Goal: Transaction & Acquisition: Purchase product/service

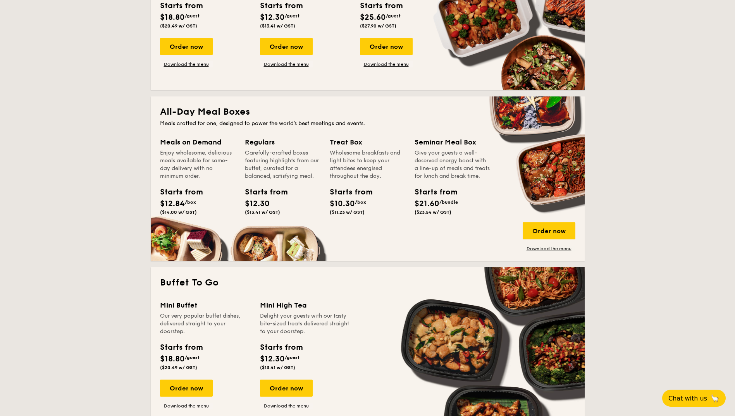
scroll to position [426, 0]
click at [555, 229] on div "Order now" at bounding box center [549, 230] width 53 height 17
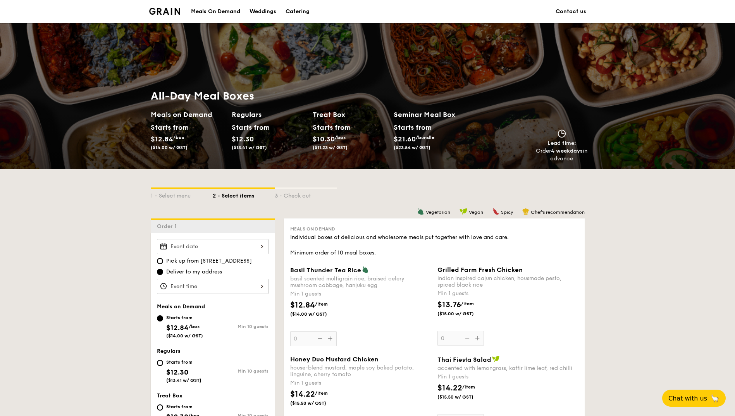
scroll to position [155, 0]
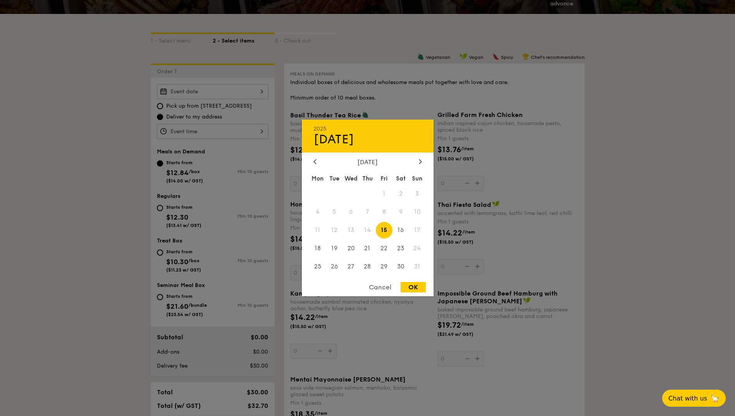
click at [225, 93] on div "2025 Aug [DATE] Tue Wed Thu Fri Sat Sun 1 2 3 4 5 6 7 8 9 10 11 12 13 14 15 16 …" at bounding box center [213, 91] width 112 height 15
click at [416, 287] on div "OK" at bounding box center [413, 287] width 25 height 10
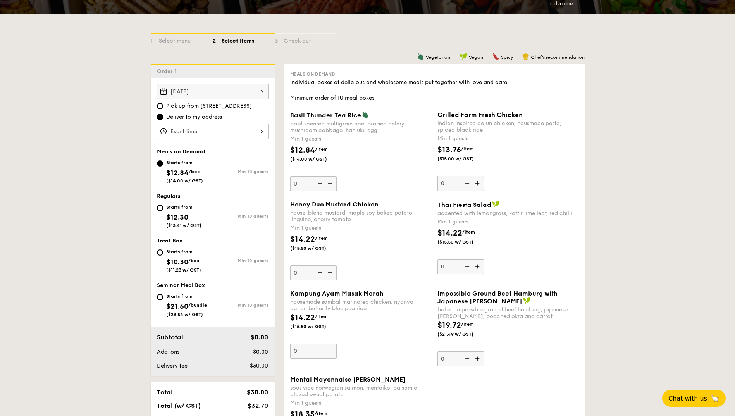
click at [238, 96] on div "[DATE]" at bounding box center [213, 91] width 112 height 15
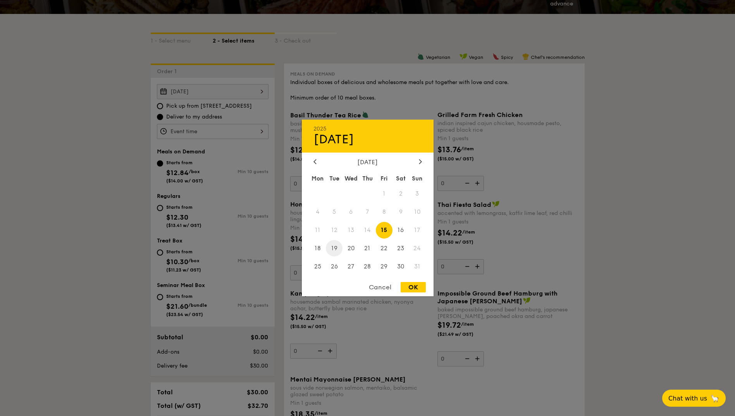
click at [337, 249] on span "19" at bounding box center [334, 248] width 17 height 17
click at [407, 284] on div "OK" at bounding box center [413, 287] width 25 height 10
type input "[DATE]"
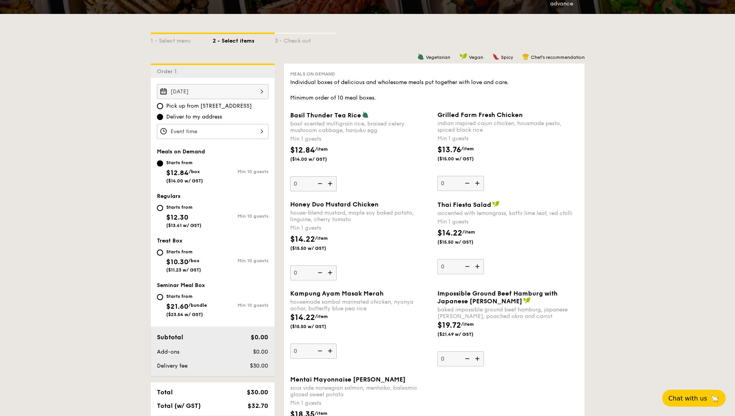
click at [255, 124] on div "12 1 2 3 4 5 6 7 8 9 10 11 00 15 30 45 am pm Cancel OK" at bounding box center [213, 131] width 112 height 15
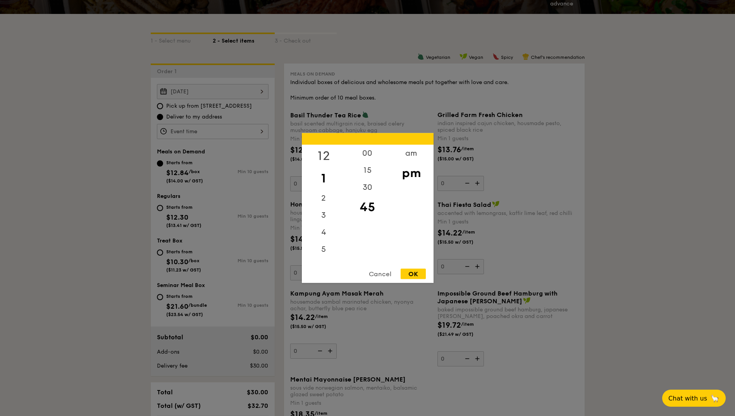
click at [325, 157] on div "12" at bounding box center [324, 156] width 44 height 22
click at [370, 153] on div "00" at bounding box center [368, 156] width 44 height 22
click at [417, 274] on div "OK" at bounding box center [413, 274] width 25 height 10
type input "12:00PM"
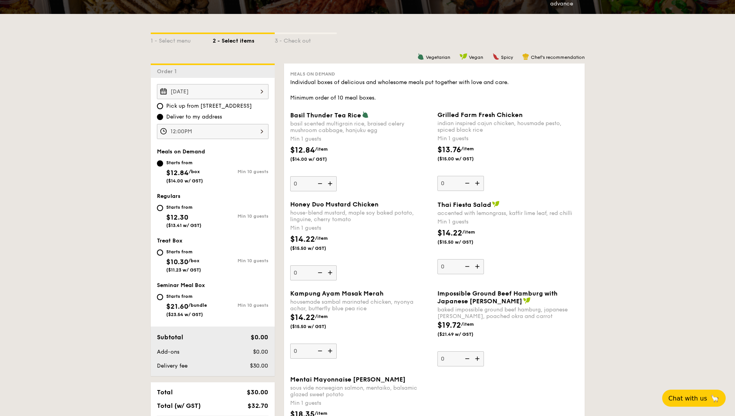
click at [332, 184] on img at bounding box center [331, 183] width 12 height 15
click at [332, 184] on input "0" at bounding box center [313, 183] width 47 height 15
click at [326, 184] on img at bounding box center [331, 183] width 12 height 15
click at [326, 184] on input "1" at bounding box center [313, 183] width 47 height 15
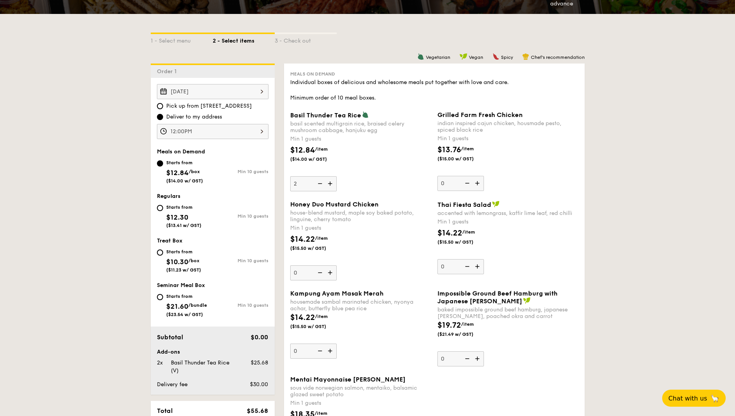
click at [320, 183] on img at bounding box center [320, 183] width 12 height 15
click at [320, 183] on input "2" at bounding box center [313, 183] width 47 height 15
click at [320, 183] on img at bounding box center [320, 183] width 12 height 15
click at [320, 183] on input "1" at bounding box center [313, 183] width 47 height 15
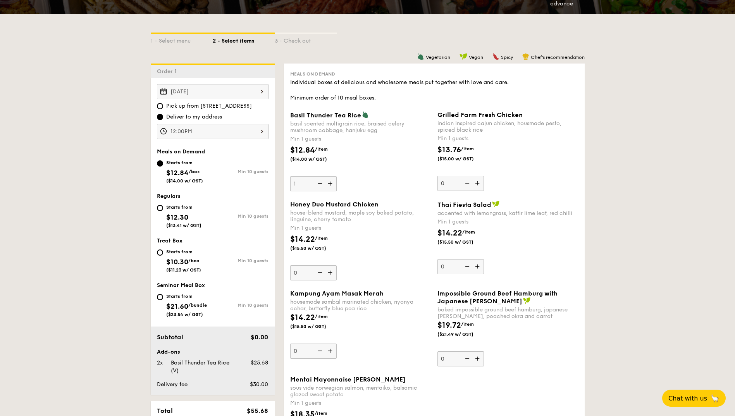
type input "0"
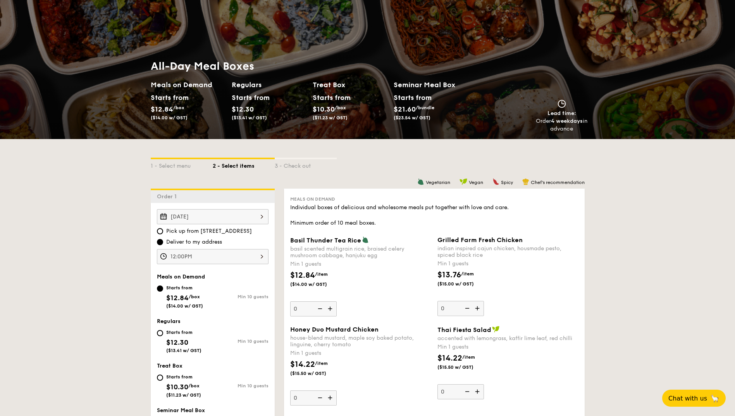
scroll to position [0, 0]
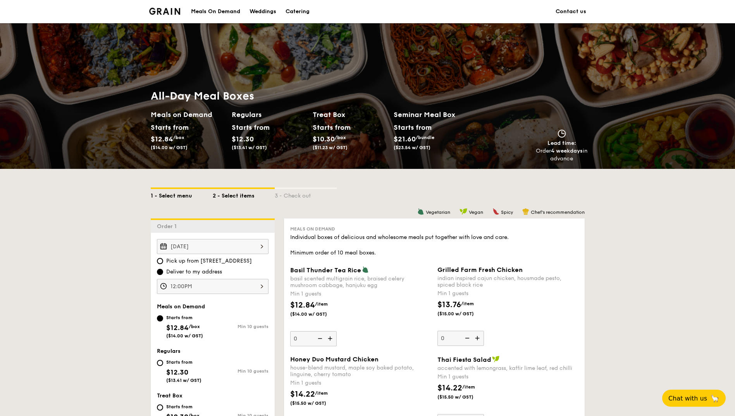
click at [178, 197] on div "1 - Select menu" at bounding box center [182, 194] width 62 height 11
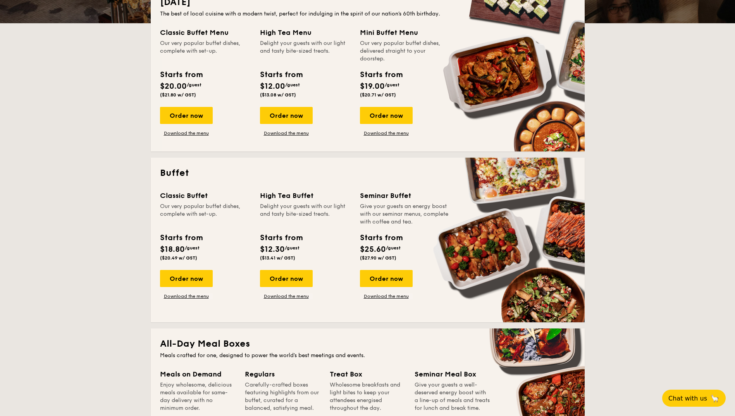
scroll to position [388, 0]
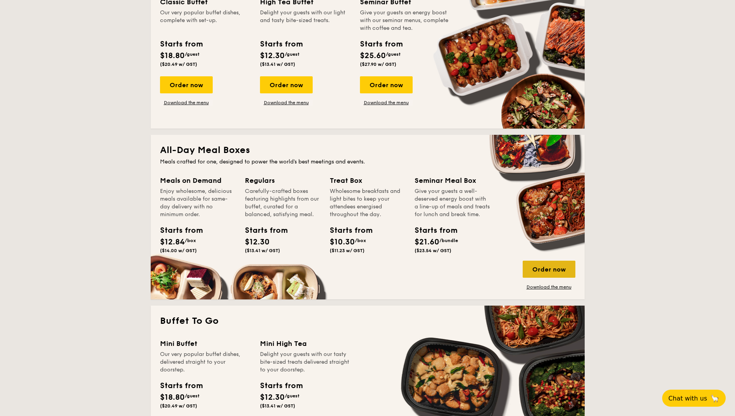
click at [543, 272] on div "Order now" at bounding box center [549, 269] width 53 height 17
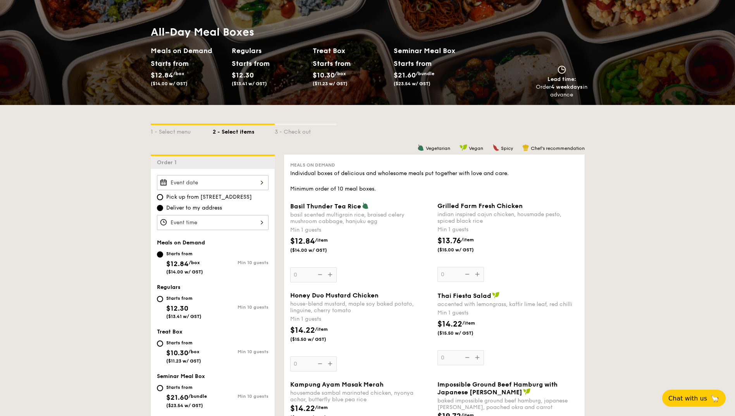
scroll to position [78, 0]
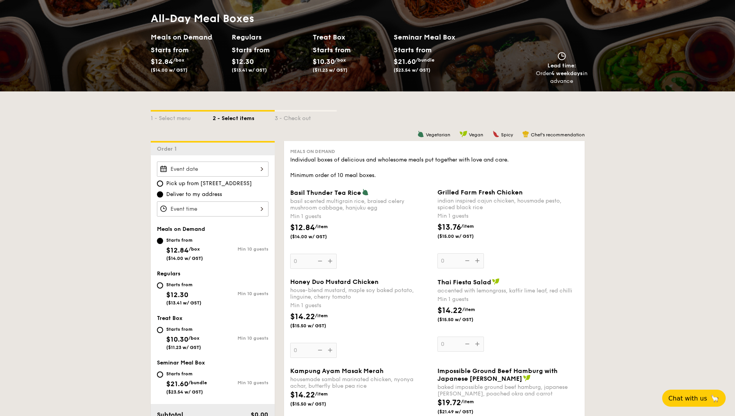
click at [192, 169] on div at bounding box center [213, 169] width 112 height 15
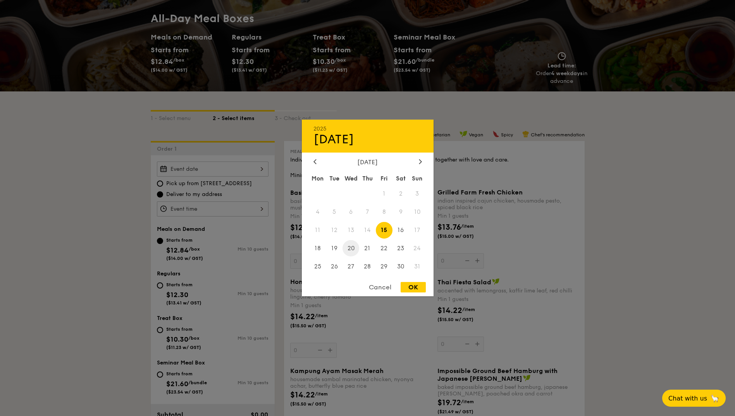
click at [352, 247] on span "20" at bounding box center [351, 248] width 17 height 17
click at [419, 289] on div "OK" at bounding box center [413, 287] width 25 height 10
type input "[DATE]"
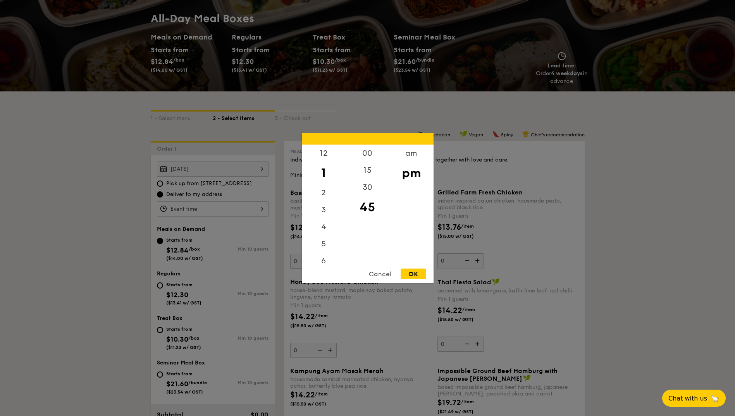
click at [222, 211] on div "12 1 2 3 4 5 6 7 8 9 10 11 00 15 30 45 am pm Cancel OK" at bounding box center [213, 209] width 112 height 15
click at [322, 153] on div "12" at bounding box center [324, 156] width 44 height 22
click at [359, 153] on div "00" at bounding box center [368, 156] width 44 height 22
click at [411, 273] on div "OK" at bounding box center [413, 274] width 25 height 10
type input "12:00PM"
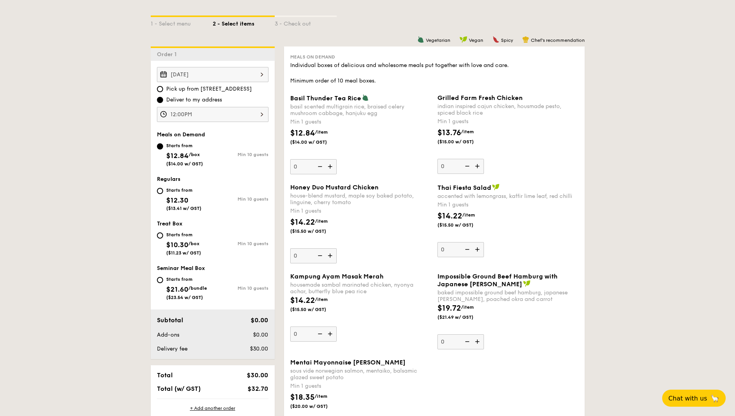
scroll to position [194, 0]
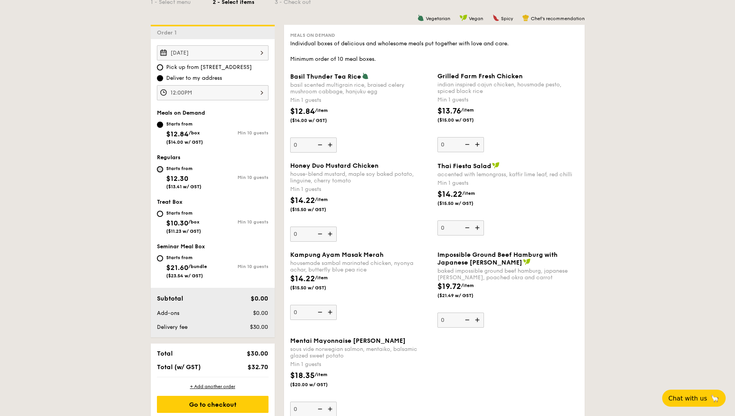
click at [160, 168] on input "Starts from $12.30 ($13.41 w/ GST) Min 10 guests" at bounding box center [160, 169] width 6 height 6
radio input "true"
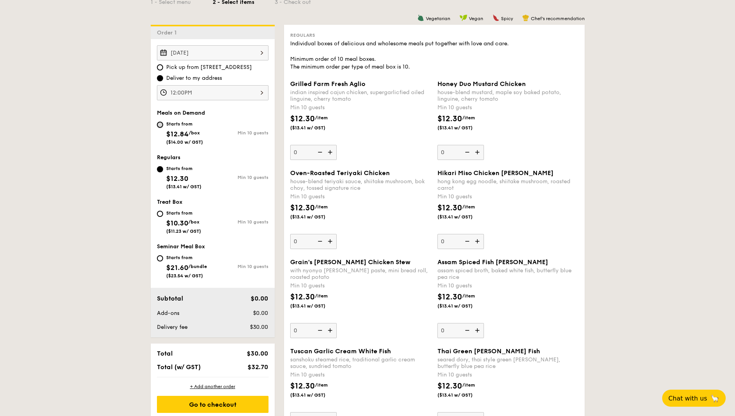
click at [160, 126] on input "Starts from $12.84 /box ($14.00 w/ GST) Min 10 guests" at bounding box center [160, 125] width 6 height 6
radio input "true"
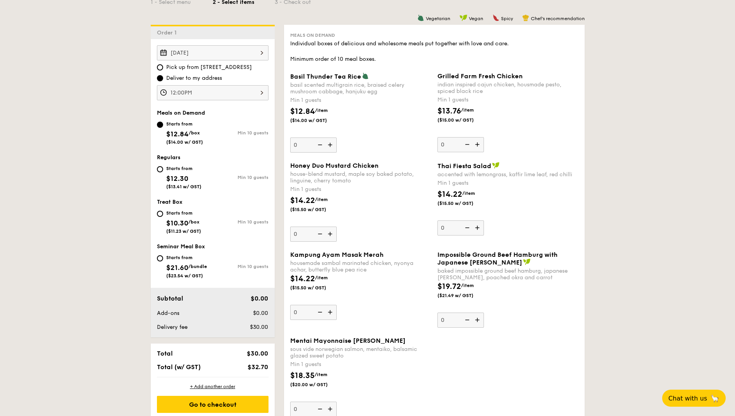
click at [330, 236] on img at bounding box center [331, 234] width 12 height 15
click at [330, 236] on input "0" at bounding box center [313, 234] width 47 height 15
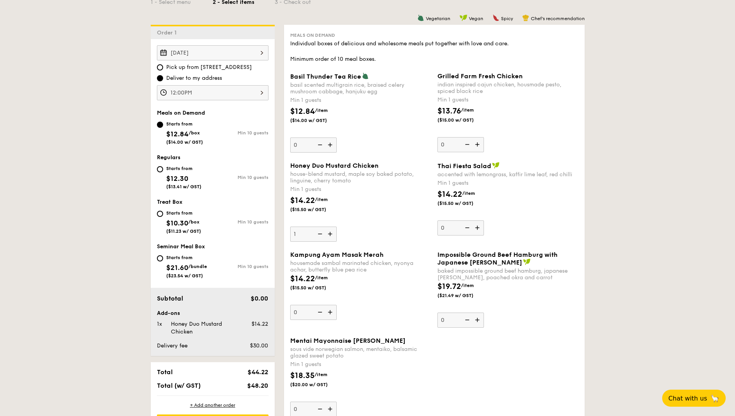
click at [330, 236] on img at bounding box center [331, 234] width 12 height 15
click at [330, 236] on input "1" at bounding box center [313, 234] width 47 height 15
click at [330, 235] on img at bounding box center [331, 234] width 12 height 15
click at [330, 235] on input "2" at bounding box center [313, 234] width 47 height 15
click at [330, 235] on img at bounding box center [331, 234] width 12 height 15
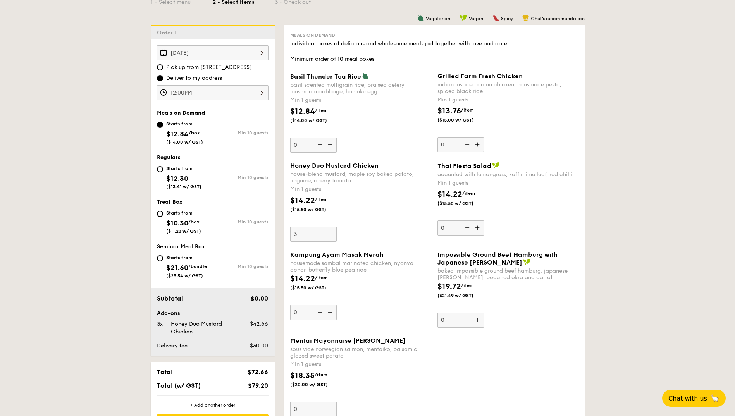
click at [330, 235] on input "3" at bounding box center [313, 234] width 47 height 15
click at [330, 235] on img at bounding box center [331, 234] width 12 height 15
click at [330, 235] on input "4" at bounding box center [313, 234] width 47 height 15
click at [333, 235] on img at bounding box center [331, 234] width 12 height 15
click at [333, 235] on input "5" at bounding box center [313, 234] width 47 height 15
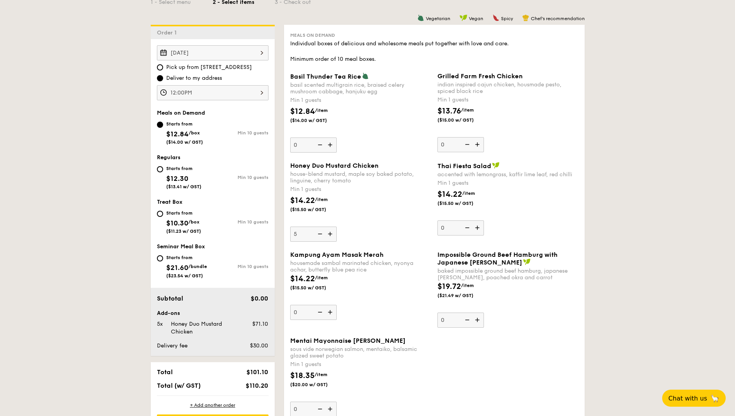
type input "6"
click at [479, 147] on img at bounding box center [478, 144] width 12 height 15
click at [479, 147] on input "0" at bounding box center [461, 144] width 47 height 15
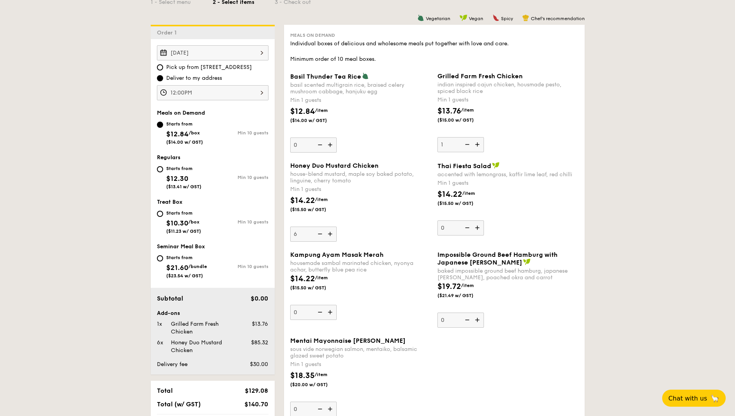
click at [479, 147] on img at bounding box center [478, 144] width 12 height 15
click at [479, 147] on input "1" at bounding box center [461, 144] width 47 height 15
click at [479, 147] on img at bounding box center [478, 144] width 12 height 15
click at [479, 147] on input "2" at bounding box center [461, 144] width 47 height 15
click at [479, 147] on img at bounding box center [478, 144] width 12 height 15
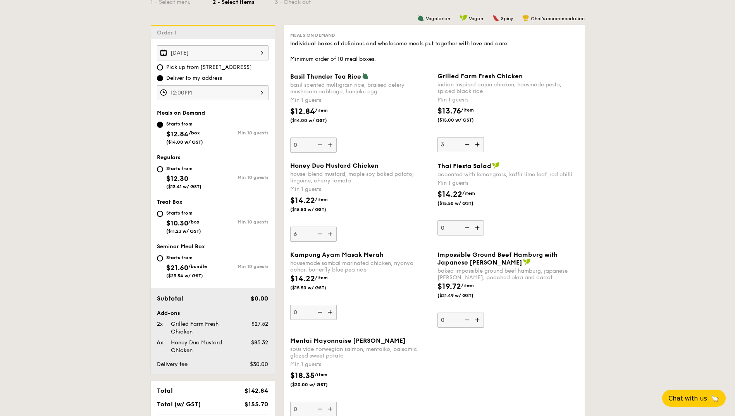
click at [479, 147] on input "3" at bounding box center [461, 144] width 47 height 15
click at [479, 147] on img at bounding box center [478, 144] width 12 height 15
click at [479, 147] on input "4" at bounding box center [461, 144] width 47 height 15
click at [479, 147] on img at bounding box center [478, 144] width 12 height 15
click at [479, 147] on input "5" at bounding box center [461, 144] width 47 height 15
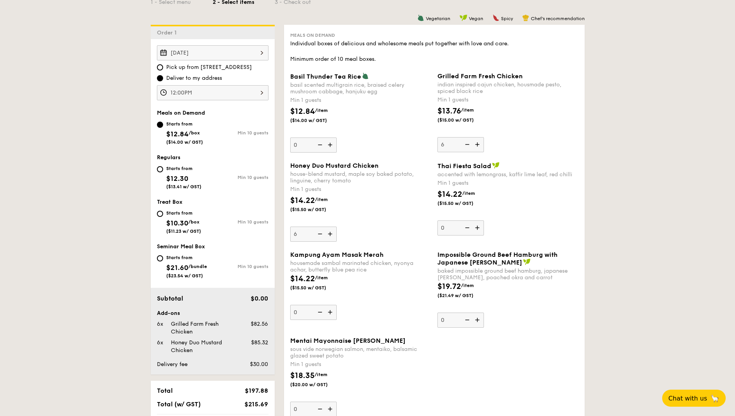
click at [479, 147] on img at bounding box center [478, 144] width 12 height 15
click at [479, 147] on input "6" at bounding box center [461, 144] width 47 height 15
click at [468, 146] on img at bounding box center [467, 144] width 12 height 15
click at [468, 146] on input "7" at bounding box center [461, 144] width 47 height 15
type input "6"
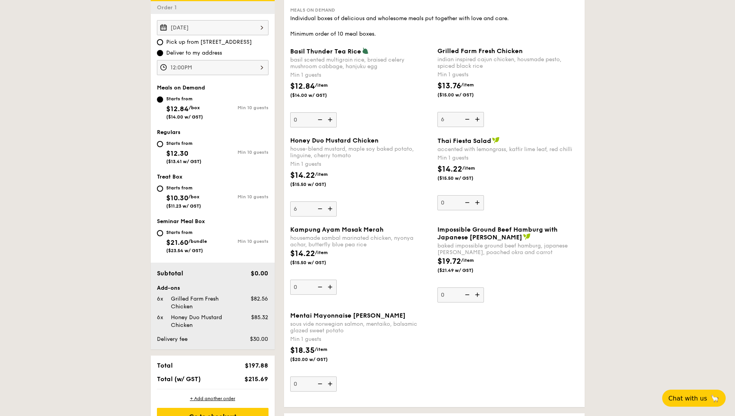
scroll to position [233, 0]
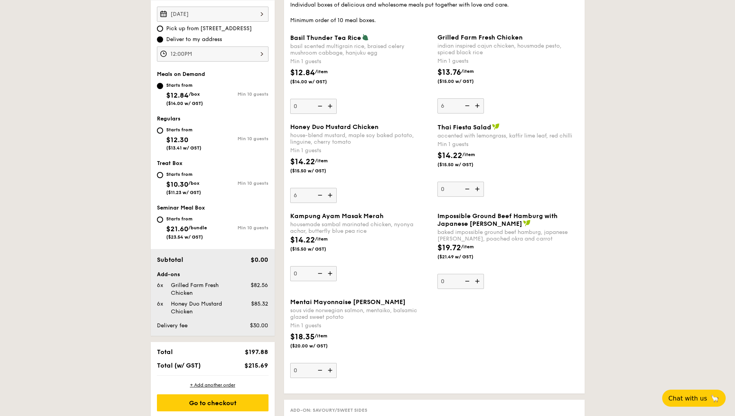
click at [332, 271] on img at bounding box center [331, 273] width 12 height 15
click at [332, 271] on input "0" at bounding box center [313, 273] width 47 height 15
click at [331, 271] on img at bounding box center [331, 273] width 12 height 15
click at [331, 271] on input "1" at bounding box center [313, 273] width 47 height 15
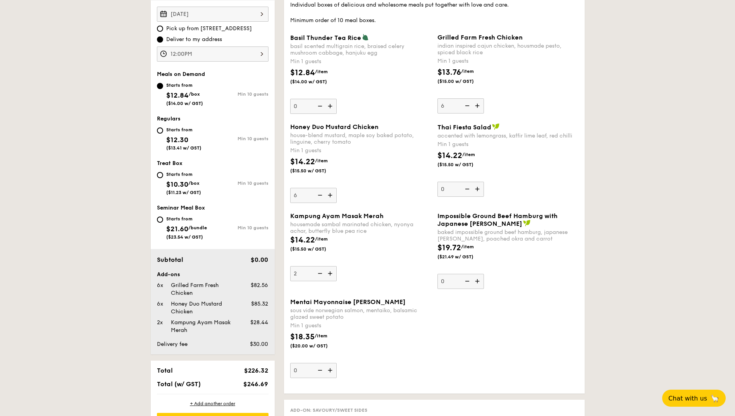
click at [331, 271] on img at bounding box center [331, 273] width 12 height 15
click at [331, 271] on input "2" at bounding box center [313, 273] width 47 height 15
click at [331, 271] on img at bounding box center [331, 273] width 12 height 15
click at [331, 271] on input "3" at bounding box center [313, 273] width 47 height 15
click at [331, 271] on img at bounding box center [331, 273] width 12 height 15
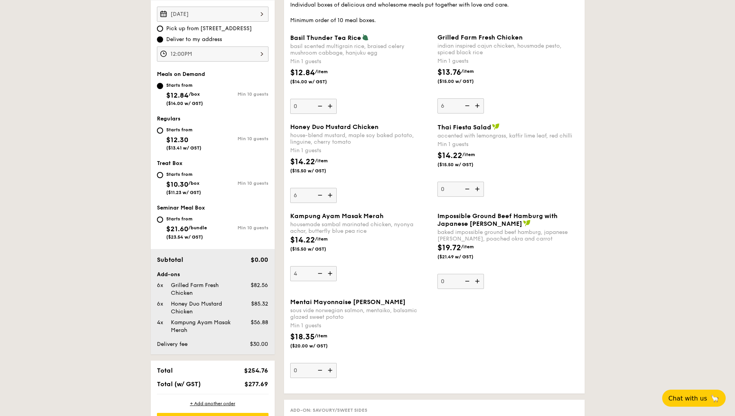
click at [331, 271] on input "4" at bounding box center [313, 273] width 47 height 15
click at [331, 271] on img at bounding box center [331, 273] width 12 height 15
click at [331, 271] on input "5" at bounding box center [313, 273] width 47 height 15
click at [331, 270] on img at bounding box center [331, 273] width 12 height 15
click at [331, 270] on input "6" at bounding box center [313, 273] width 47 height 15
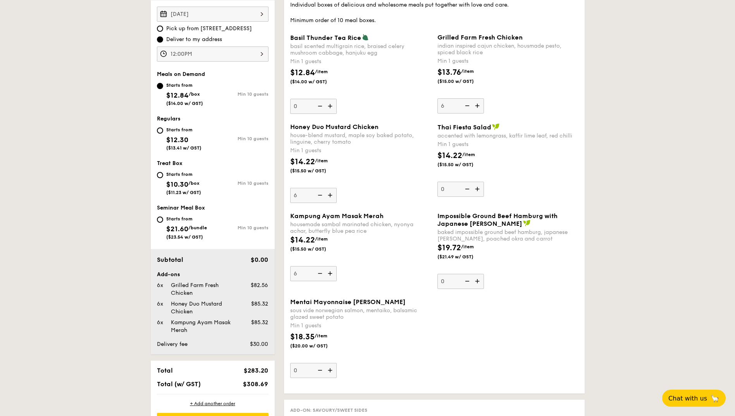
type input "7"
click at [330, 195] on img at bounding box center [331, 195] width 12 height 15
click at [330, 195] on input "6" at bounding box center [313, 195] width 47 height 15
type input "7"
click at [478, 102] on img at bounding box center [478, 105] width 12 height 15
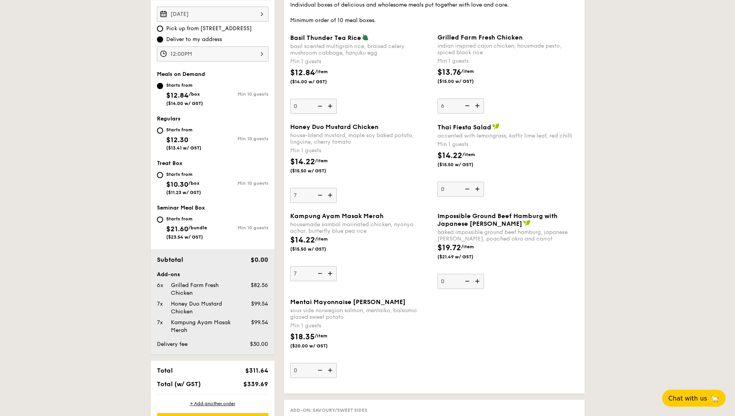
click at [478, 102] on input "6" at bounding box center [461, 105] width 47 height 15
type input "7"
click at [331, 274] on img at bounding box center [331, 273] width 12 height 15
click at [331, 274] on input "7" at bounding box center [313, 273] width 47 height 15
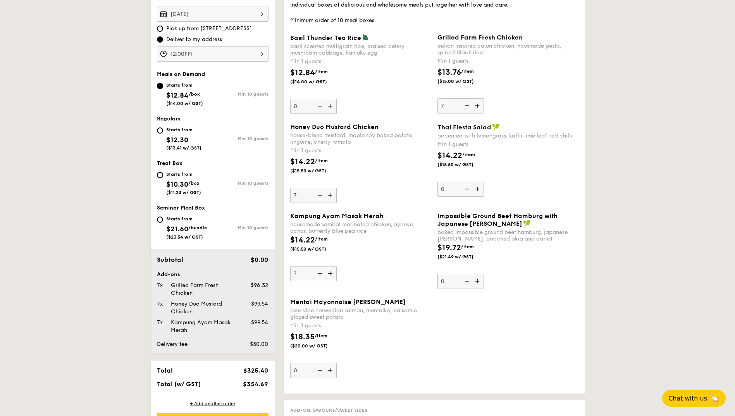
type input "8"
drag, startPoint x: 333, startPoint y: 194, endPoint x: 378, endPoint y: 153, distance: 61.2
click at [332, 194] on img at bounding box center [331, 195] width 12 height 15
click at [332, 194] on input "7" at bounding box center [313, 195] width 47 height 15
type input "8"
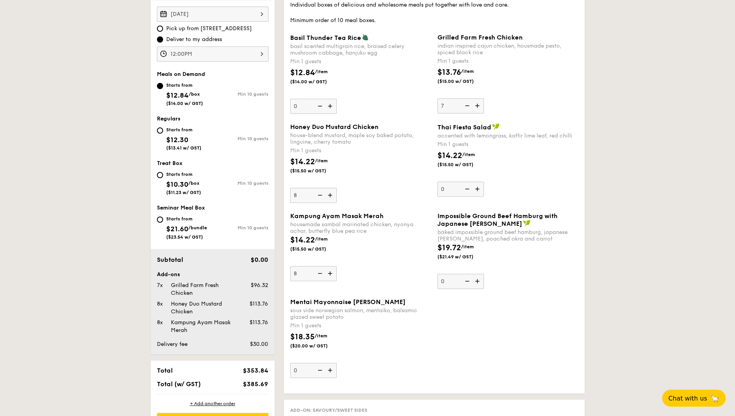
click at [478, 107] on img at bounding box center [478, 105] width 12 height 15
click at [478, 107] on input "7" at bounding box center [461, 105] width 47 height 15
type input "8"
click at [329, 195] on img at bounding box center [331, 195] width 12 height 15
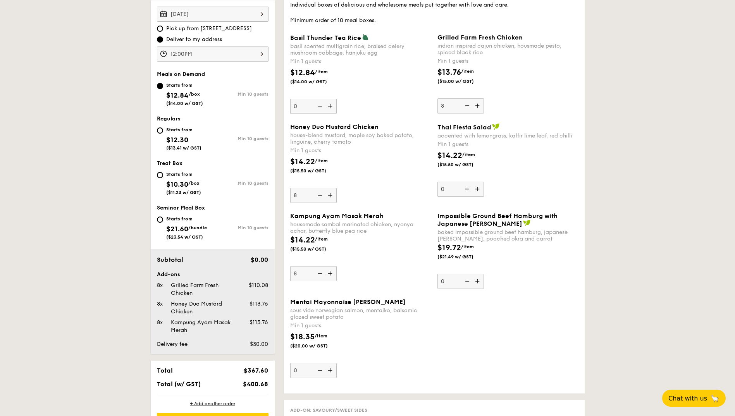
click at [329, 195] on input "8" at bounding box center [313, 195] width 47 height 15
type input "9"
click at [317, 274] on img at bounding box center [320, 273] width 12 height 15
click at [317, 274] on input "8" at bounding box center [313, 273] width 47 height 15
type input "7"
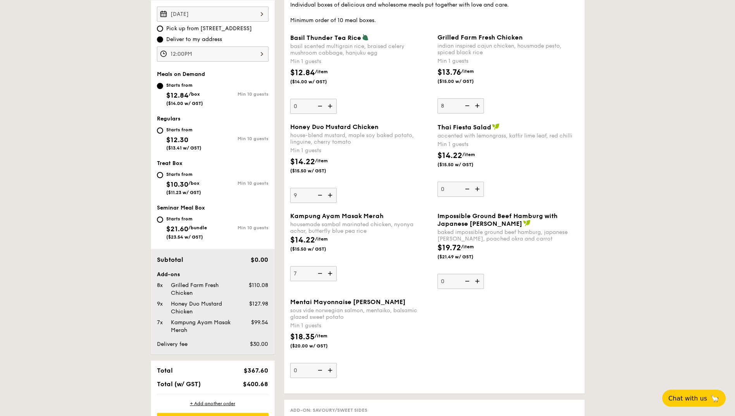
click at [479, 103] on img at bounding box center [478, 105] width 12 height 15
click at [479, 103] on input "8" at bounding box center [461, 105] width 47 height 15
type input "9"
click at [319, 274] on img at bounding box center [320, 273] width 12 height 15
click at [319, 274] on input "7" at bounding box center [313, 273] width 47 height 15
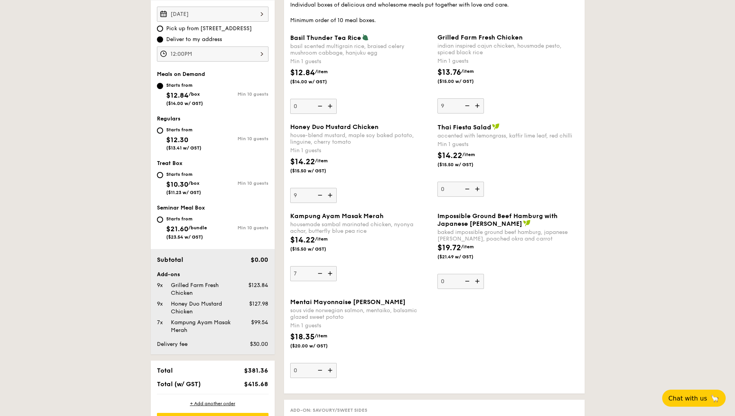
type input "6"
drag, startPoint x: 653, startPoint y: 227, endPoint x: 648, endPoint y: 217, distance: 11.6
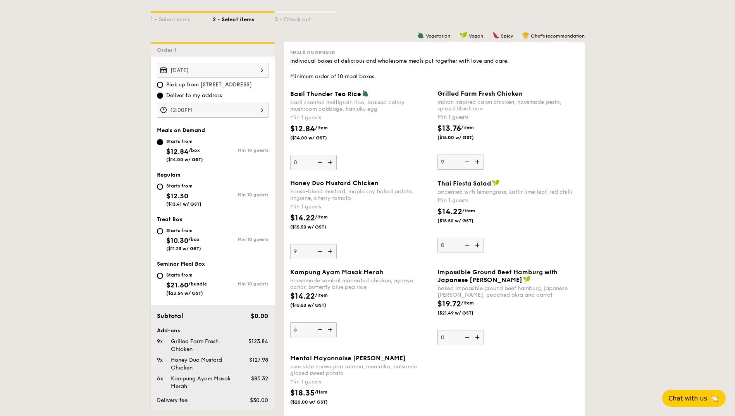
scroll to position [194, 0]
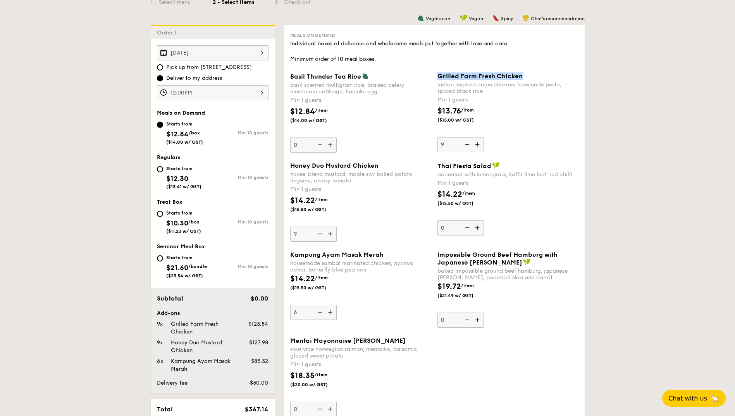
drag, startPoint x: 463, startPoint y: 74, endPoint x: 523, endPoint y: 74, distance: 59.7
click at [523, 74] on div "Grilled Farm Fresh Chicken" at bounding box center [508, 75] width 141 height 7
copy span "Grilled Farm Fresh Chicken"
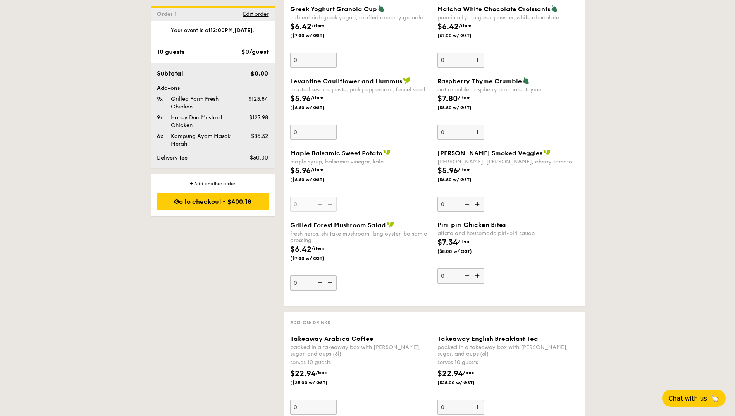
scroll to position [620, 0]
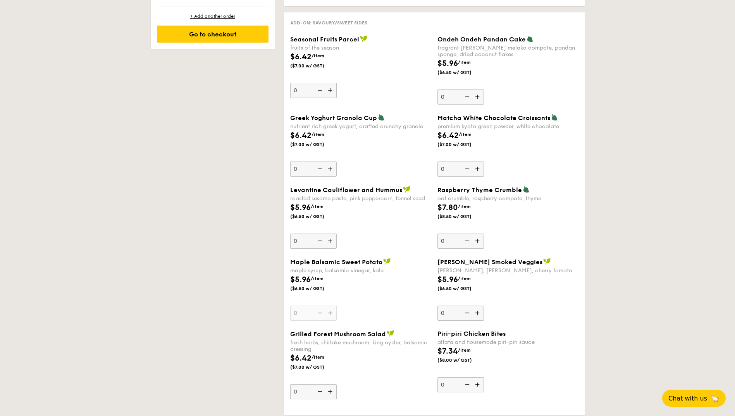
drag, startPoint x: 654, startPoint y: 302, endPoint x: 655, endPoint y: 309, distance: 6.2
click at [654, 304] on div "1 - Select menu 2 - Select items 3 - Check out Order 1 [DATE] Pick up from [STR…" at bounding box center [367, 315] width 735 height 1533
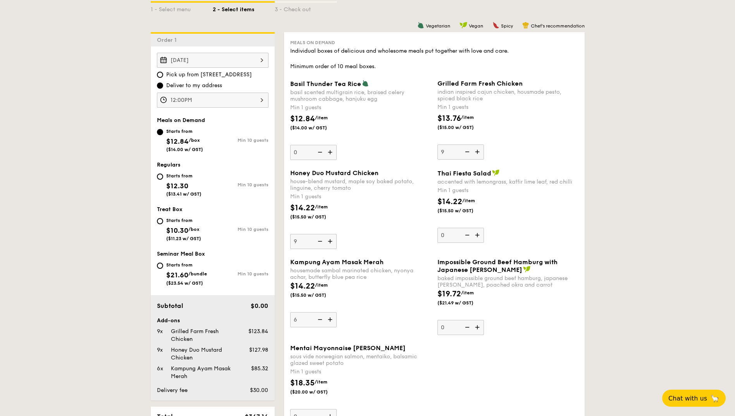
scroll to position [233, 0]
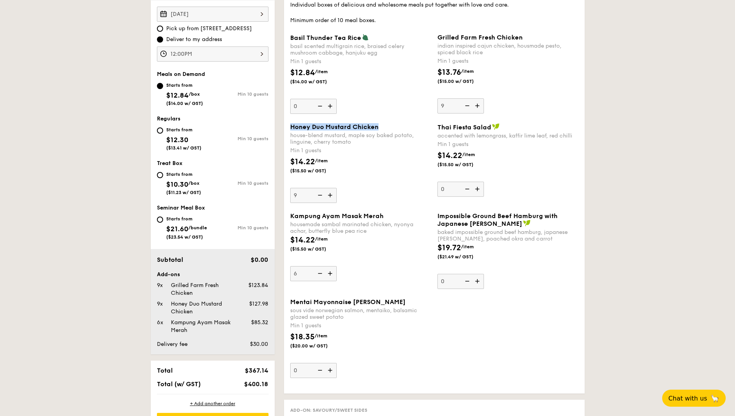
drag, startPoint x: 288, startPoint y: 126, endPoint x: 380, endPoint y: 126, distance: 91.9
click at [380, 126] on div "Honey Duo Mustard Chicken house-blend mustard, maple soy baked potato, linguine…" at bounding box center [360, 163] width 147 height 80
copy span "Honey Duo Mustard Chicken"
drag, startPoint x: 291, startPoint y: 215, endPoint x: 389, endPoint y: 214, distance: 97.7
click at [389, 214] on div "Kampung Ayam Masak Merah" at bounding box center [360, 215] width 141 height 7
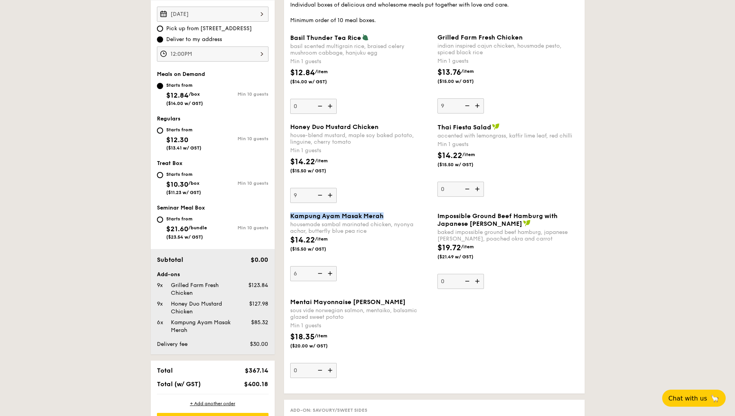
copy span "Kampung Ayam Masak Merah"
drag, startPoint x: 381, startPoint y: 232, endPoint x: 378, endPoint y: 247, distance: 15.5
click at [381, 232] on div "housemade sambal marinated chicken, nyonya achar, butterfly blue pea rice" at bounding box center [360, 227] width 141 height 13
click at [337, 266] on input "6" at bounding box center [313, 273] width 47 height 15
drag, startPoint x: 291, startPoint y: 303, endPoint x: 400, endPoint y: 305, distance: 108.9
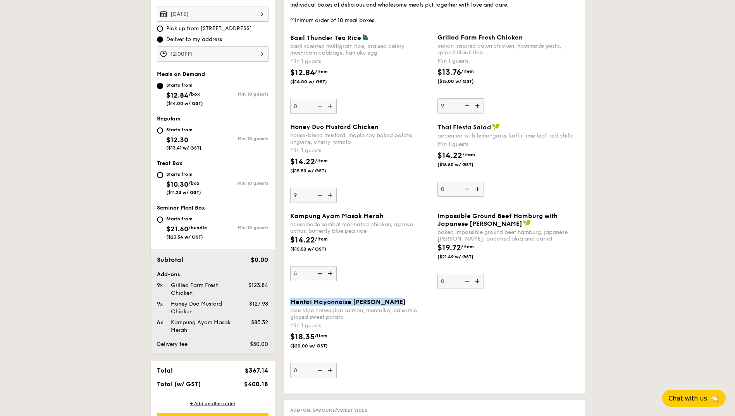
click at [400, 305] on div "Mentai Mayonnaise [PERSON_NAME]" at bounding box center [360, 301] width 141 height 7
copy span "Mentai Mayonnaise [PERSON_NAME]"
click at [466, 106] on img at bounding box center [467, 105] width 12 height 15
click at [466, 106] on input "9" at bounding box center [461, 105] width 47 height 15
type input "8"
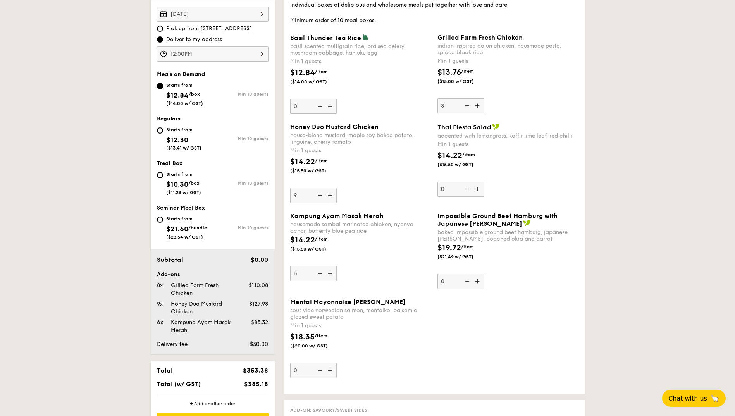
click at [319, 193] on img at bounding box center [320, 195] width 12 height 15
click at [319, 193] on input "9" at bounding box center [313, 195] width 47 height 15
type input "8"
click at [317, 272] on img at bounding box center [320, 273] width 12 height 15
click at [317, 272] on input "6" at bounding box center [313, 273] width 47 height 15
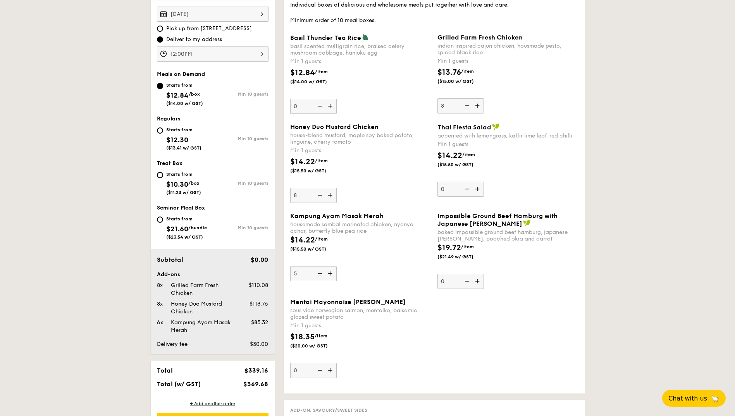
click at [317, 272] on img at bounding box center [320, 273] width 12 height 15
click at [317, 272] on input "5" at bounding box center [313, 273] width 47 height 15
click at [317, 272] on img at bounding box center [320, 273] width 12 height 15
click at [317, 272] on input "4" at bounding box center [313, 273] width 47 height 15
click at [317, 272] on img at bounding box center [320, 273] width 12 height 15
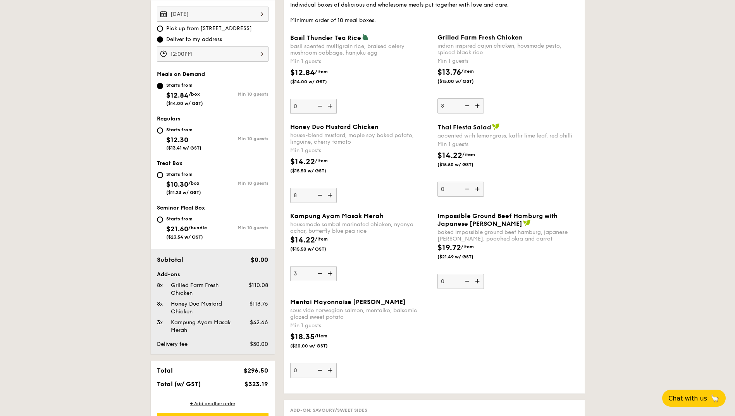
click at [317, 272] on input "3" at bounding box center [313, 273] width 47 height 15
click at [317, 272] on img at bounding box center [320, 273] width 12 height 15
click at [317, 272] on input "2" at bounding box center [313, 273] width 47 height 15
click at [317, 272] on img at bounding box center [320, 273] width 12 height 15
click at [317, 272] on input "1" at bounding box center [313, 273] width 47 height 15
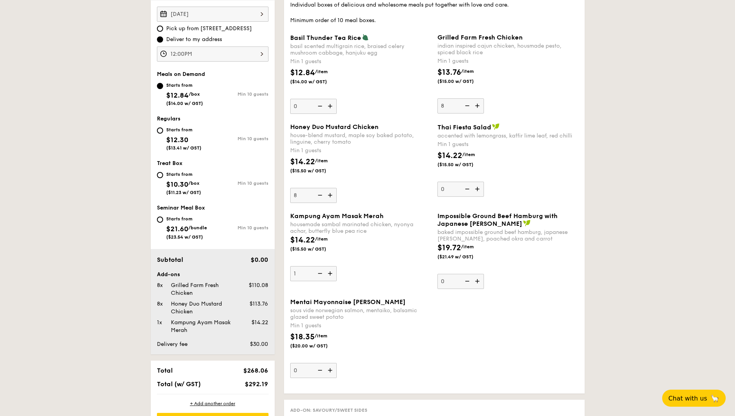
type input "0"
click at [317, 272] on img at bounding box center [320, 273] width 12 height 15
click at [317, 272] on input "0" at bounding box center [313, 273] width 47 height 15
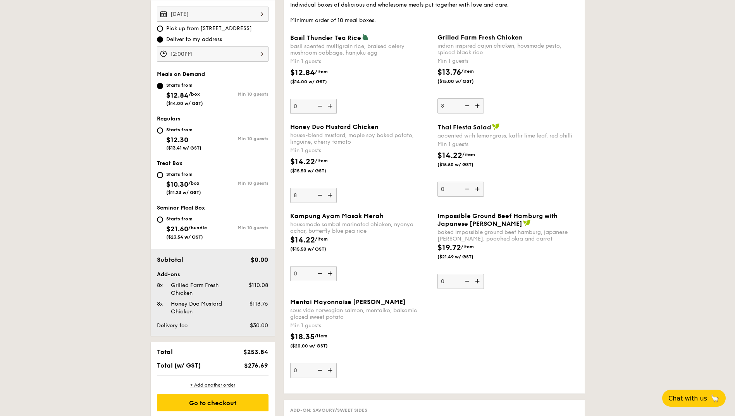
click at [332, 371] on img at bounding box center [331, 370] width 12 height 15
click at [332, 371] on input "0" at bounding box center [313, 370] width 47 height 15
click at [332, 370] on img at bounding box center [331, 370] width 12 height 15
click at [332, 370] on input "1" at bounding box center [313, 370] width 47 height 15
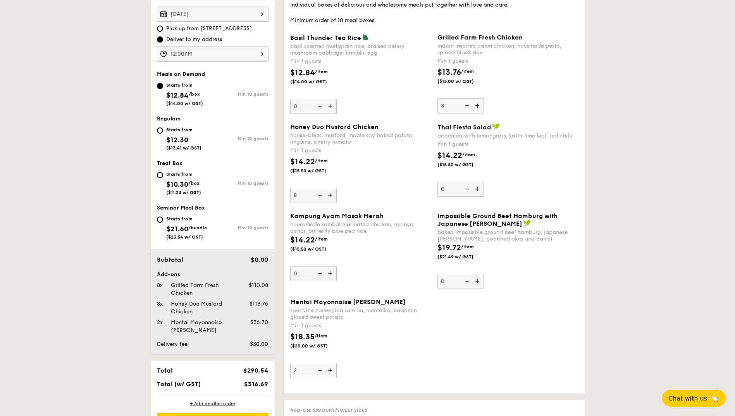
click at [331, 370] on img at bounding box center [331, 370] width 12 height 15
click at [331, 370] on input "2" at bounding box center [313, 370] width 47 height 15
click at [331, 370] on img at bounding box center [331, 370] width 12 height 15
click at [331, 370] on input "3" at bounding box center [313, 370] width 47 height 15
click at [331, 370] on img at bounding box center [331, 370] width 12 height 15
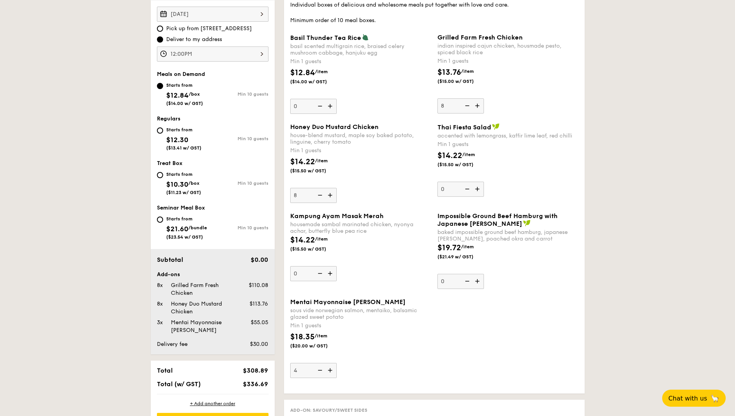
click at [331, 370] on input "4" at bounding box center [313, 370] width 47 height 15
click at [331, 370] on img at bounding box center [331, 370] width 12 height 15
click at [331, 370] on input "5" at bounding box center [313, 370] width 47 height 15
click at [331, 370] on img at bounding box center [331, 370] width 12 height 15
click at [331, 370] on input "6" at bounding box center [313, 370] width 47 height 15
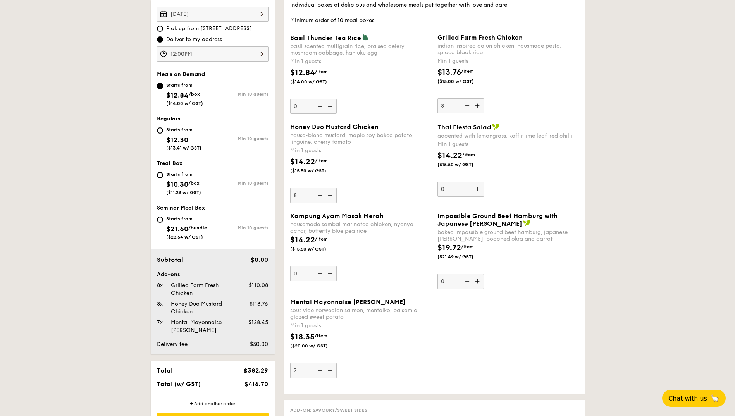
click at [331, 370] on img at bounding box center [331, 370] width 12 height 15
click at [331, 370] on input "7" at bounding box center [313, 370] width 47 height 15
type input "8"
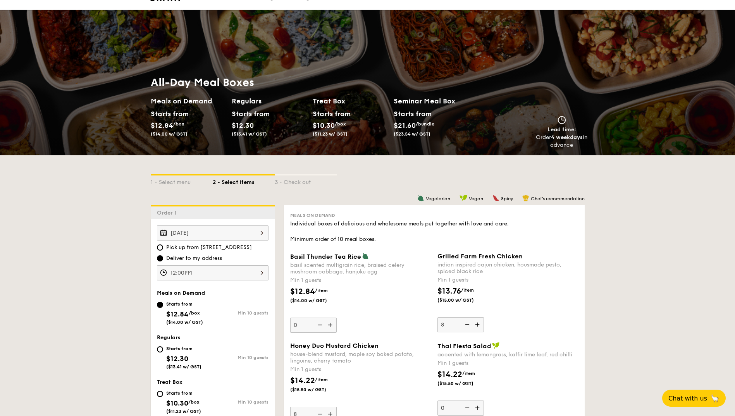
scroll to position [0, 0]
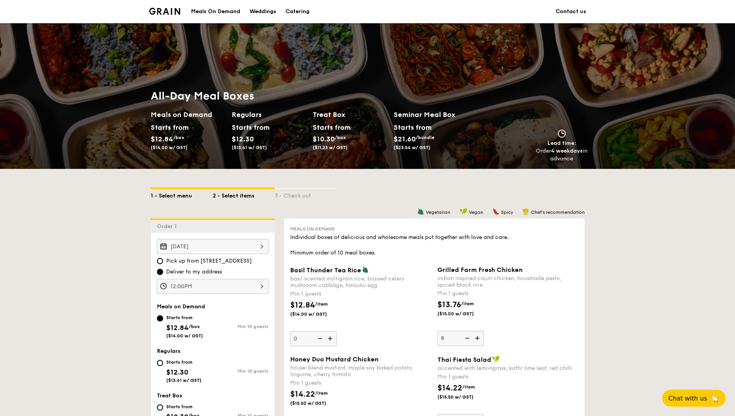
click at [164, 195] on div "1 - Select menu" at bounding box center [182, 194] width 62 height 11
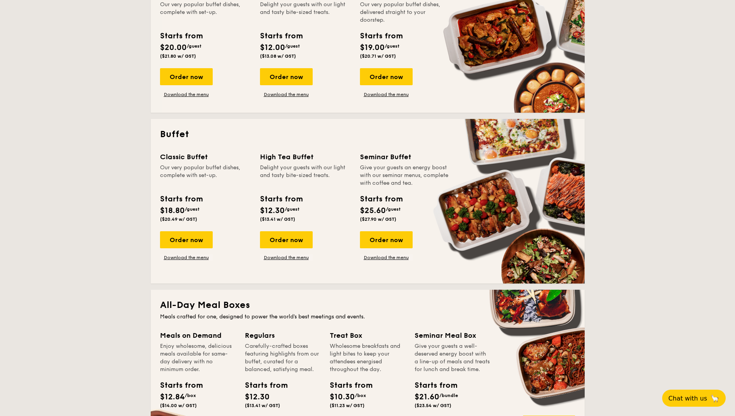
scroll to position [426, 0]
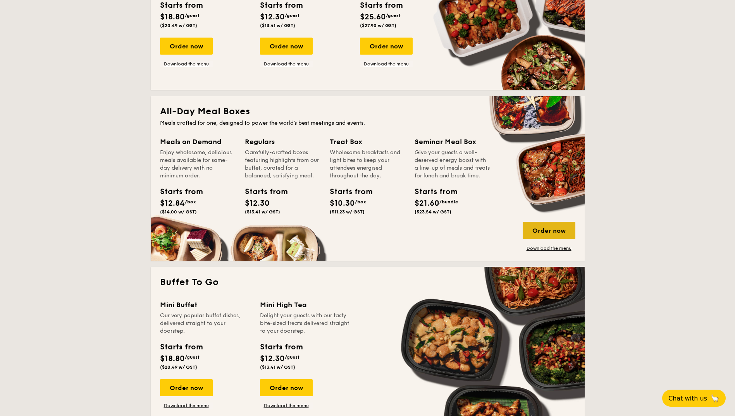
click at [538, 228] on div "Order now" at bounding box center [549, 230] width 53 height 17
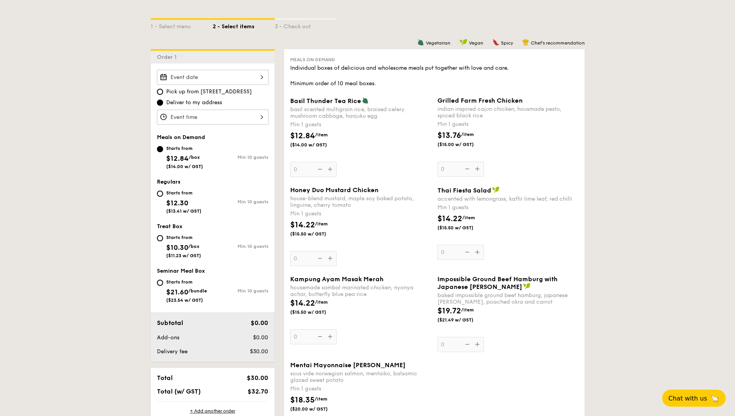
scroll to position [78, 0]
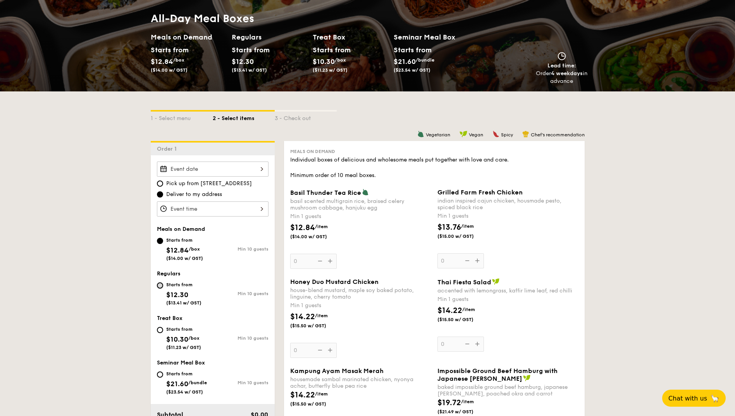
click at [160, 285] on input "Starts from $12.30 ($13.41 w/ GST) Min 10 guests" at bounding box center [160, 286] width 6 height 6
radio input "true"
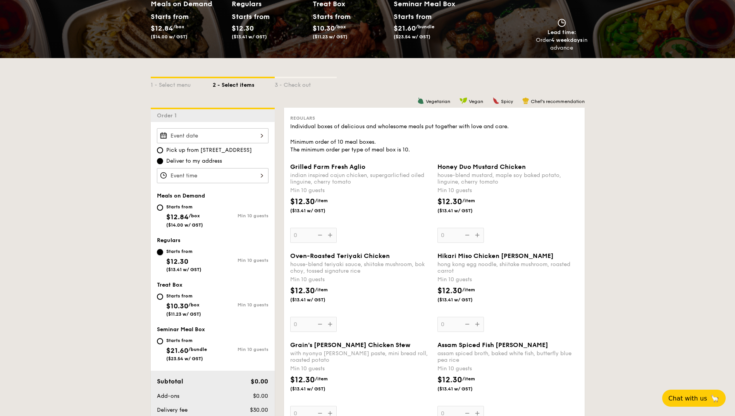
scroll to position [155, 0]
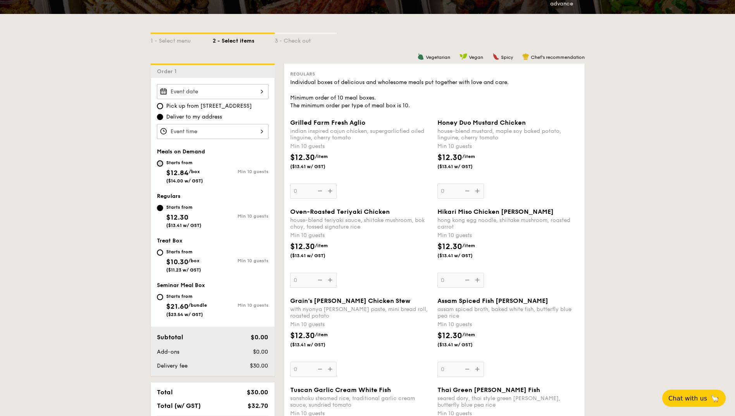
click at [160, 161] on input "Starts from $12.84 /box ($14.00 w/ GST) Min 10 guests" at bounding box center [160, 163] width 6 height 6
radio input "true"
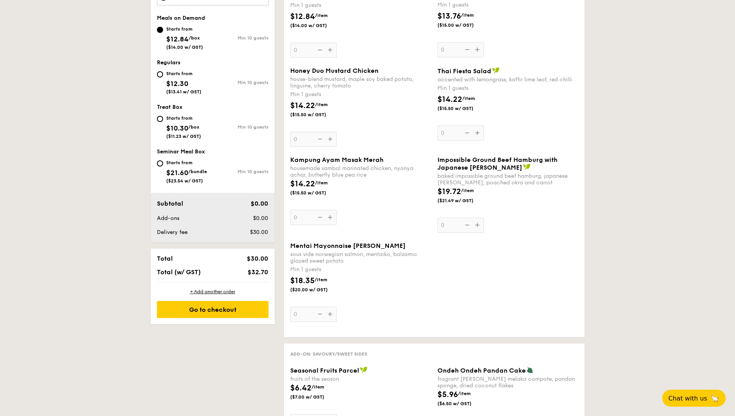
scroll to position [233, 0]
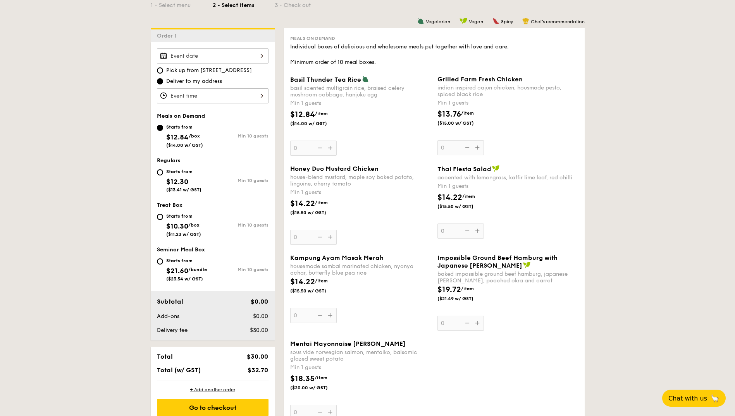
scroll to position [194, 0]
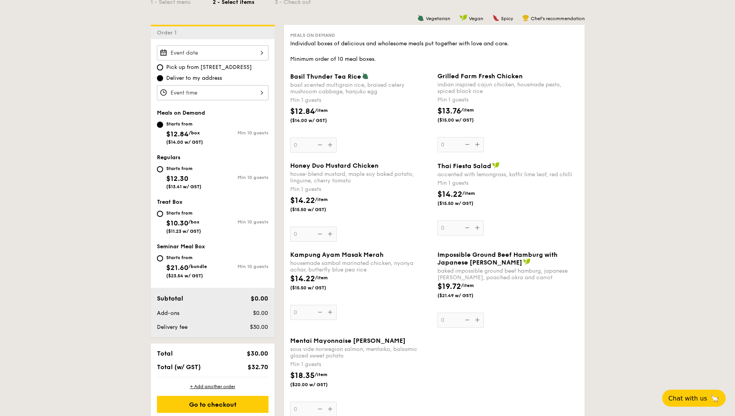
click at [164, 169] on div "Starts from $12.30 ($13.41 w/ GST)" at bounding box center [185, 177] width 56 height 26
click at [163, 169] on input "Starts from $12.30 ($13.41 w/ GST) Min 10 guests" at bounding box center [160, 169] width 6 height 6
radio input "true"
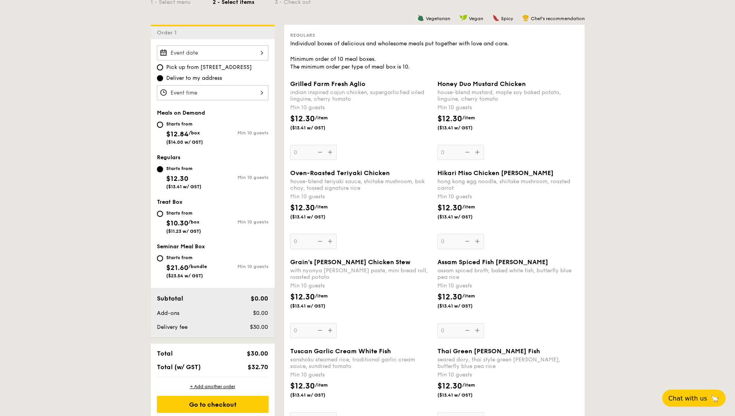
drag, startPoint x: 680, startPoint y: 219, endPoint x: 682, endPoint y: 228, distance: 8.7
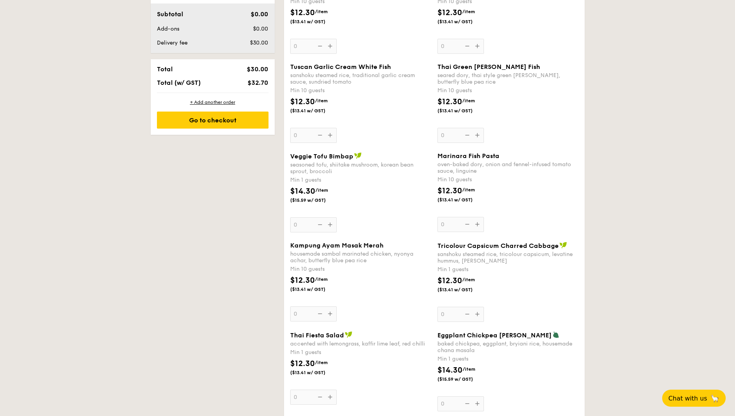
scroll to position [465, 0]
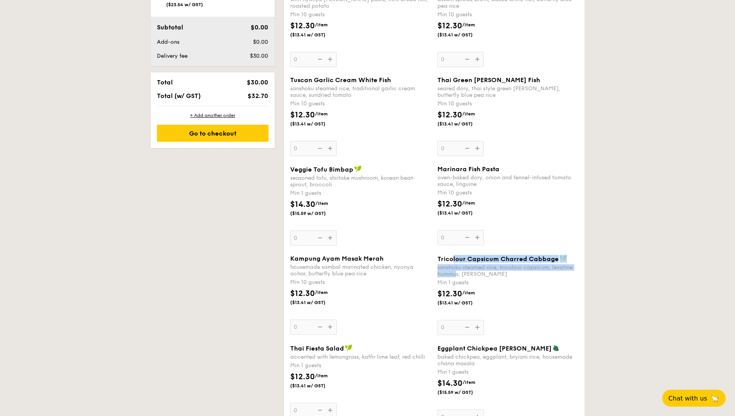
drag, startPoint x: 452, startPoint y: 259, endPoint x: 457, endPoint y: 275, distance: 17.7
click at [457, 275] on div "Tricolour Capsicum Charred Cabbage sanshoku steamed rice, tricolour capsicum, l…" at bounding box center [508, 266] width 141 height 22
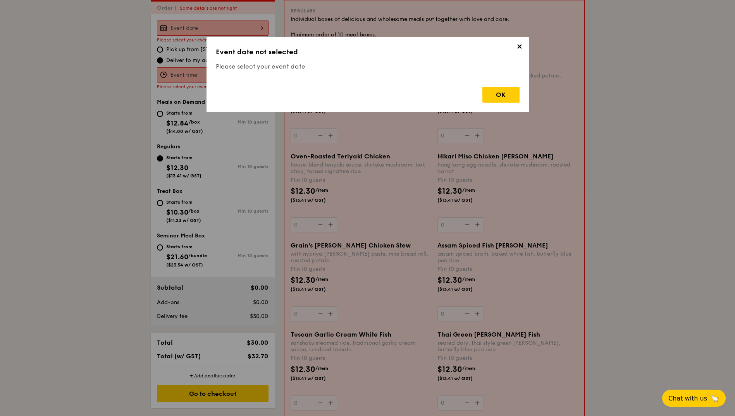
scroll to position [207, 0]
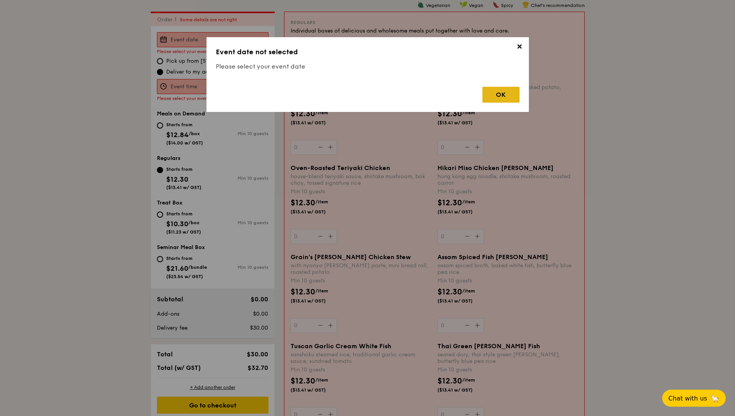
click at [503, 94] on div "OK" at bounding box center [501, 95] width 37 height 16
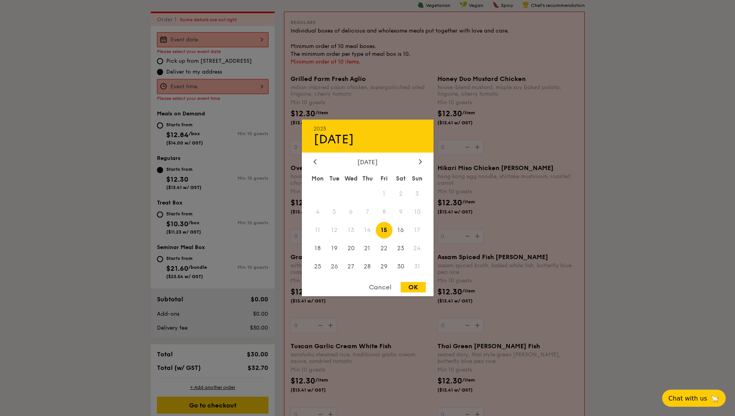
click at [218, 41] on div "2025 Aug [DATE] Tue Wed Thu Fri Sat Sun 1 2 3 4 5 6 7 8 9 10 11 12 13 14 15 16 …" at bounding box center [213, 39] width 112 height 15
click at [353, 248] on span "20" at bounding box center [351, 248] width 17 height 17
click at [411, 288] on div "OK" at bounding box center [413, 287] width 25 height 10
type input "[DATE]"
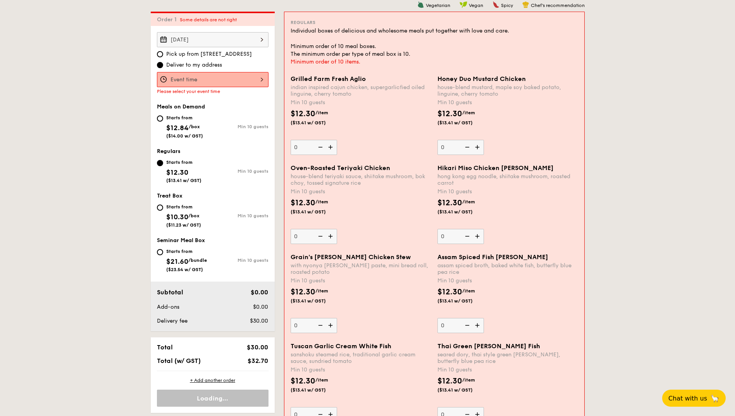
click at [237, 82] on div at bounding box center [213, 79] width 112 height 15
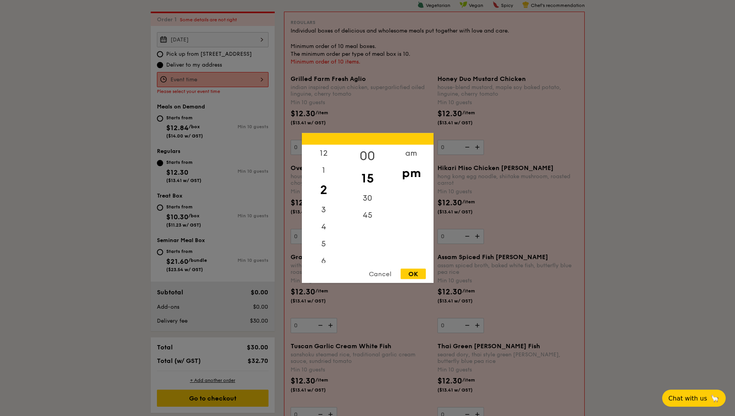
click at [362, 155] on div "00" at bounding box center [368, 156] width 44 height 22
click at [325, 157] on div "12" at bounding box center [324, 156] width 44 height 22
click at [416, 270] on div "OK" at bounding box center [413, 274] width 25 height 10
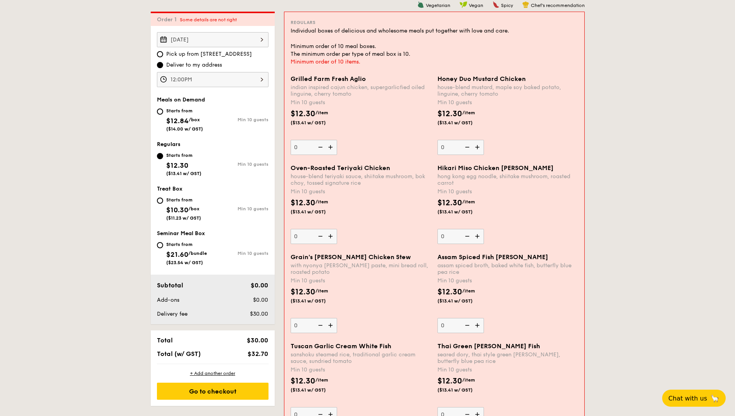
drag, startPoint x: 666, startPoint y: 293, endPoint x: 569, endPoint y: 265, distance: 101.3
click at [210, 82] on div "12:00PM" at bounding box center [213, 79] width 112 height 15
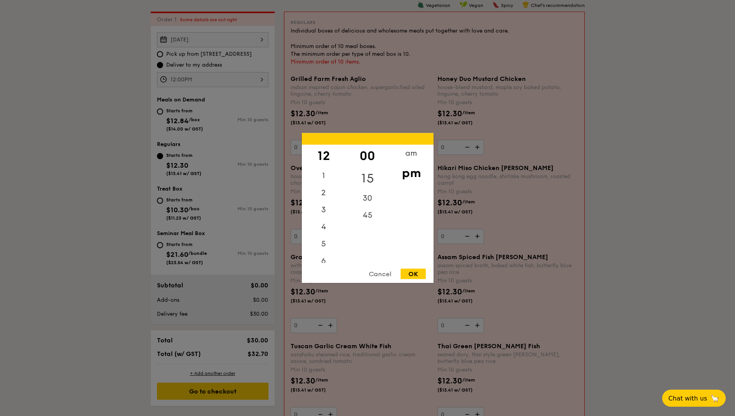
drag, startPoint x: 373, startPoint y: 176, endPoint x: 378, endPoint y: 176, distance: 4.7
click at [373, 177] on div "15" at bounding box center [368, 178] width 44 height 22
click at [418, 274] on div "OK" at bounding box center [413, 274] width 25 height 10
type input "12:15PM"
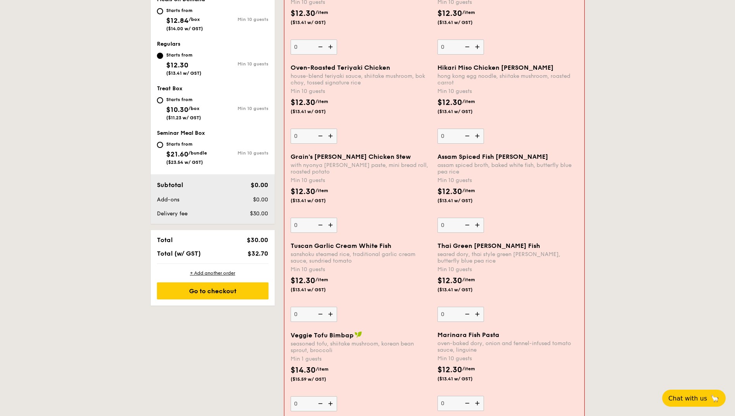
scroll to position [323, 0]
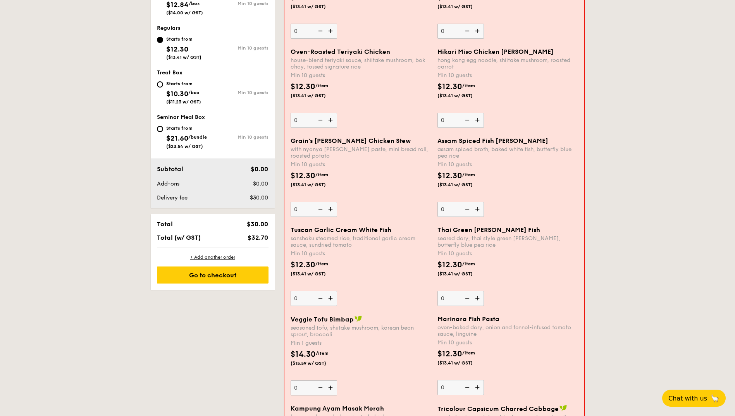
click at [330, 208] on img at bounding box center [332, 209] width 12 height 15
click at [330, 208] on input "0" at bounding box center [314, 209] width 47 height 15
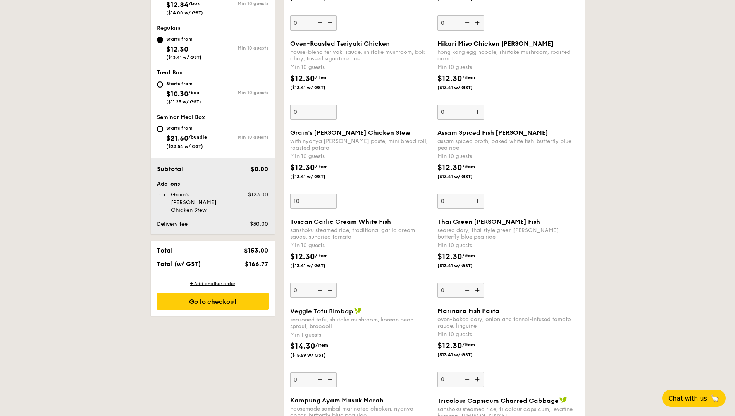
click at [322, 200] on img at bounding box center [320, 201] width 12 height 15
click at [322, 200] on input "10" at bounding box center [313, 201] width 47 height 15
type input "0"
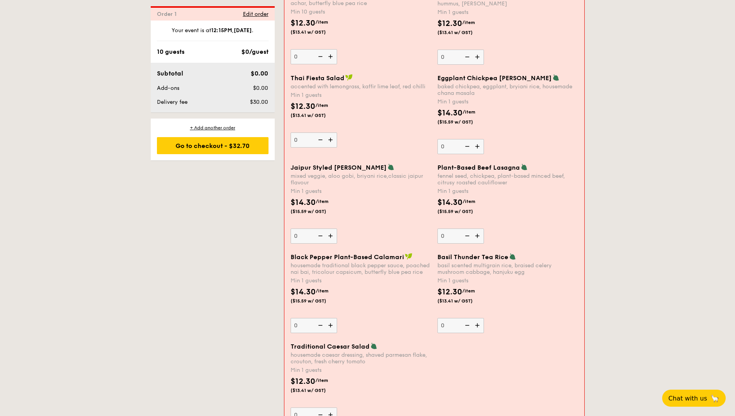
scroll to position [788, 0]
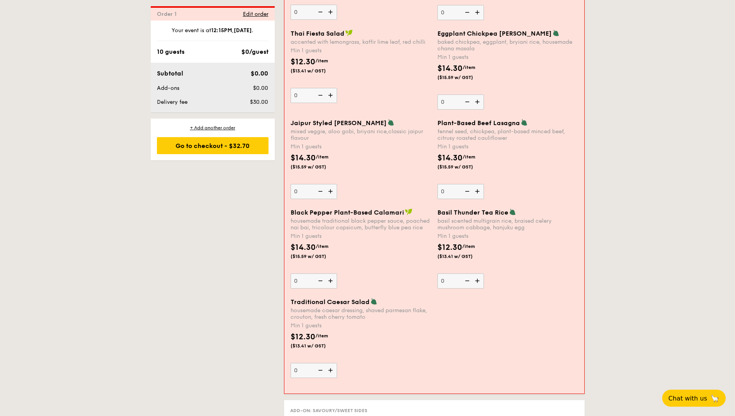
click at [478, 284] on img at bounding box center [478, 281] width 12 height 15
click at [478, 284] on input "0" at bounding box center [461, 281] width 47 height 15
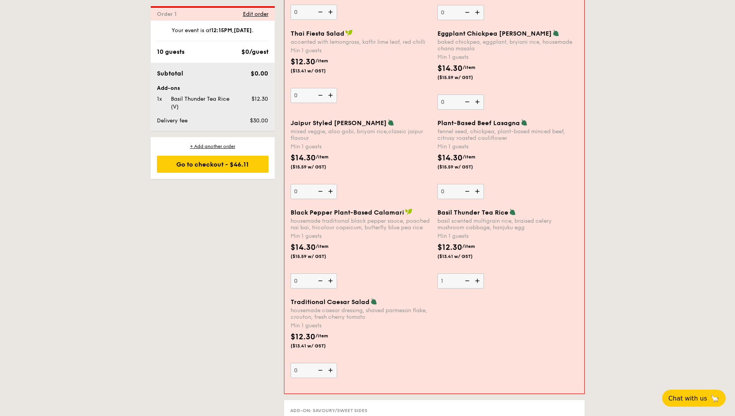
click at [463, 283] on img at bounding box center [467, 281] width 12 height 15
click at [463, 283] on input "1" at bounding box center [461, 281] width 47 height 15
type input "0"
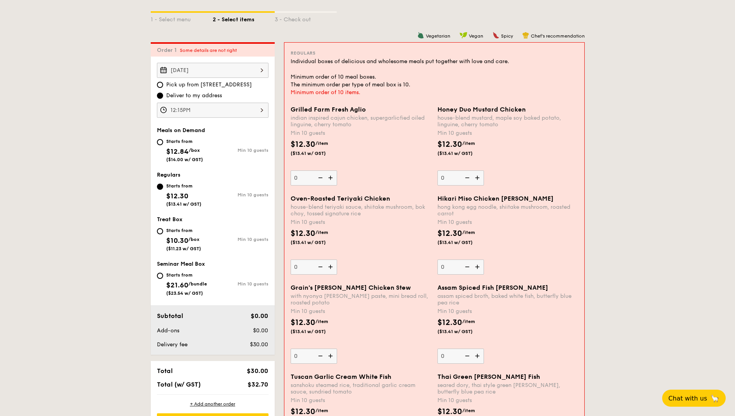
scroll to position [91, 0]
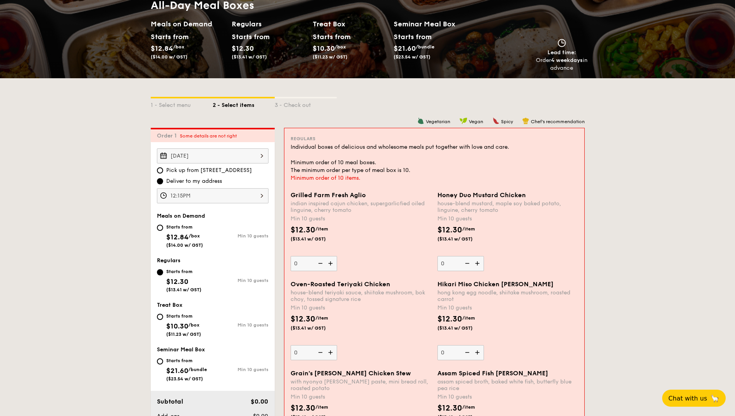
click at [333, 267] on img at bounding box center [332, 263] width 12 height 15
click at [333, 267] on input "0" at bounding box center [314, 263] width 47 height 15
type input "10"
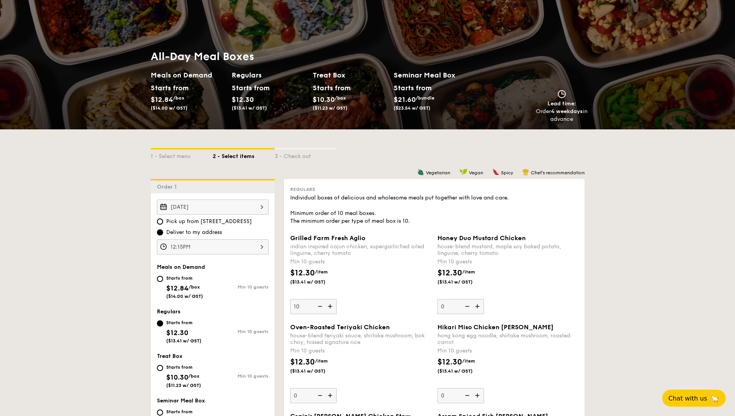
scroll to position [0, 0]
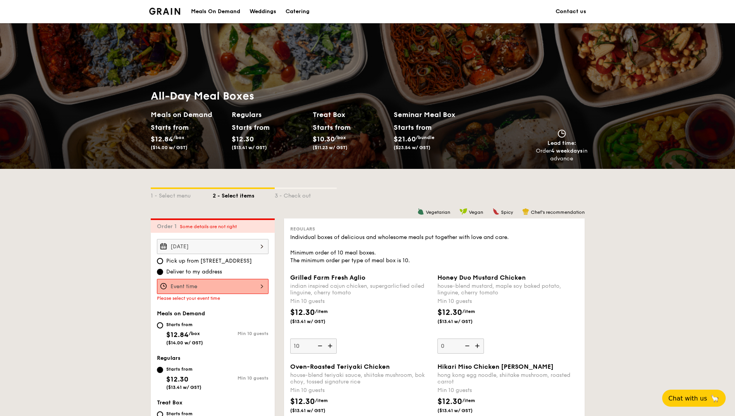
click at [296, 10] on div "Catering" at bounding box center [298, 11] width 24 height 23
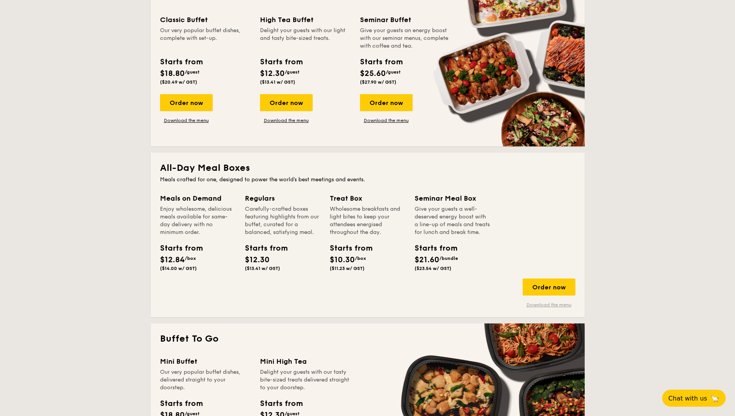
scroll to position [388, 0]
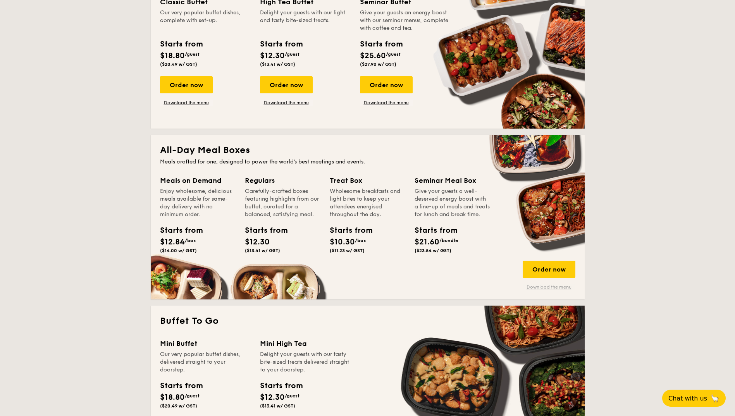
click at [538, 288] on link "Download the menu" at bounding box center [549, 287] width 53 height 6
